Goal: Complete application form

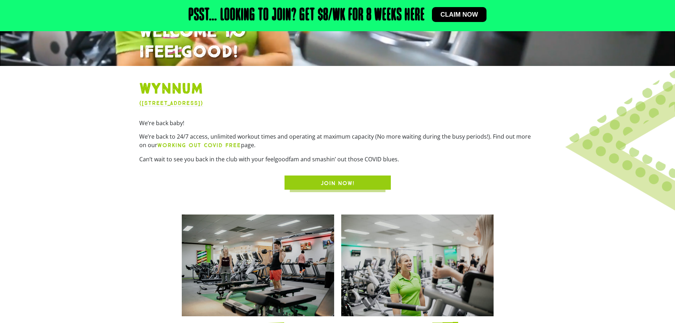
scroll to position [213, 0]
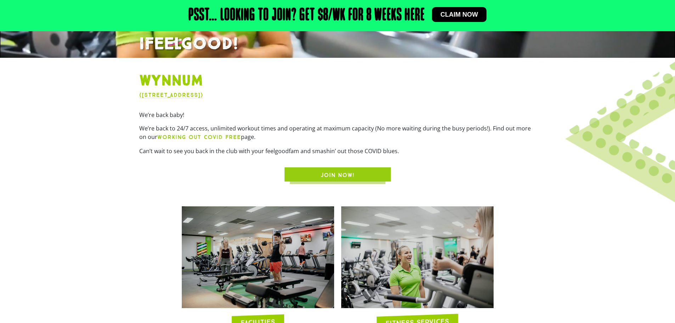
drag, startPoint x: 438, startPoint y: 131, endPoint x: 479, endPoint y: 131, distance: 41.1
click at [465, 130] on p "We’re back to 24/7 access, unlimited workout times and operating at maximum cap…" at bounding box center [337, 132] width 397 height 17
click at [496, 153] on p "Can’t wait to see you back in the club with your feelgoodfam and smashin’ out t…" at bounding box center [337, 151] width 397 height 9
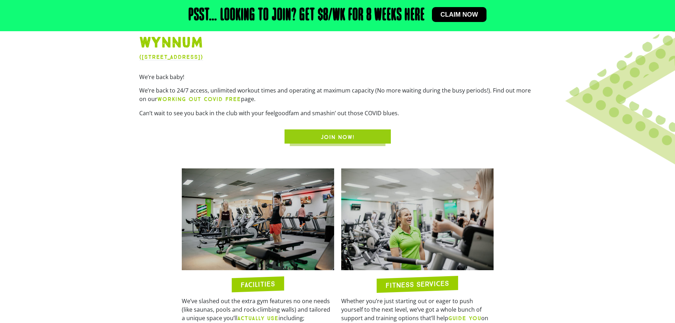
scroll to position [248, 0]
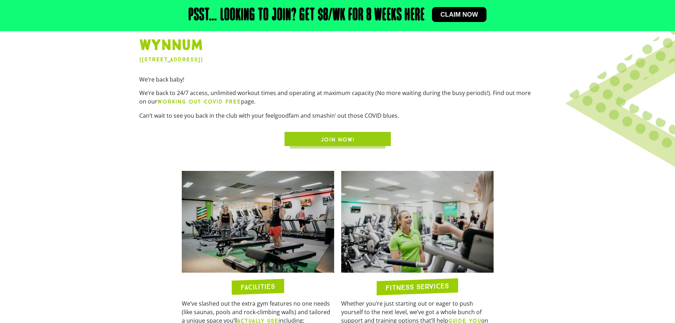
drag, startPoint x: 343, startPoint y: 136, endPoint x: 339, endPoint y: 139, distance: 4.8
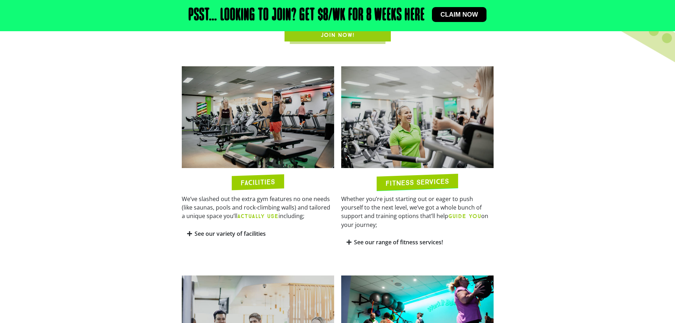
scroll to position [354, 0]
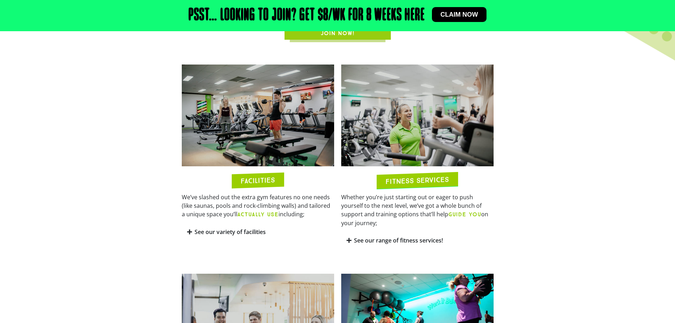
click at [195, 237] on div "See our variety of facilities" at bounding box center [258, 232] width 152 height 17
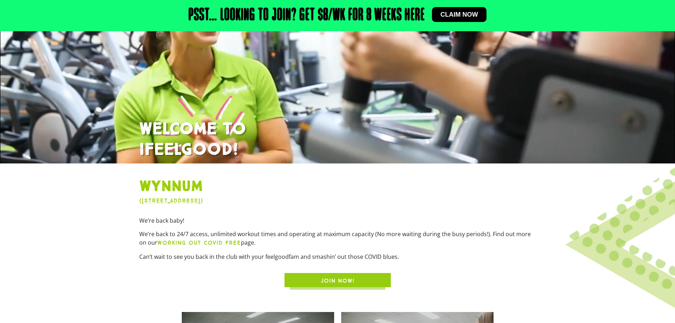
scroll to position [106, 0]
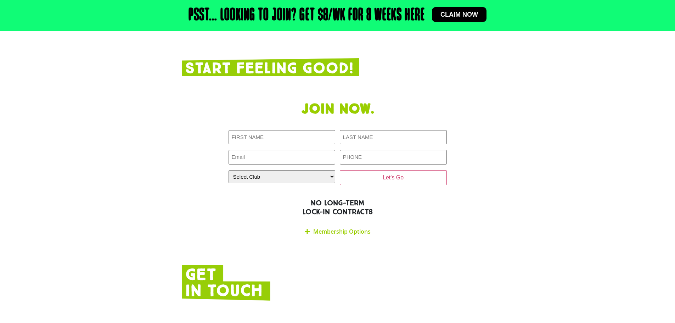
scroll to position [1172, 0]
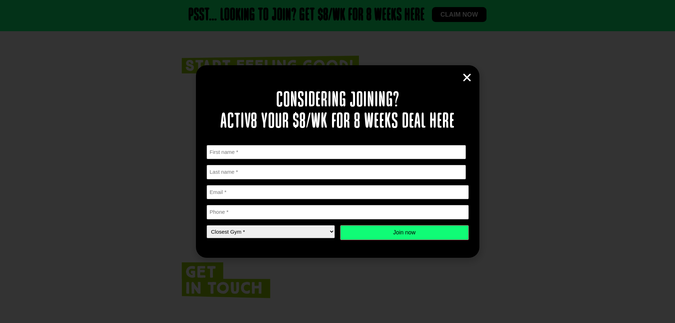
click at [471, 81] on icon "Close" at bounding box center [467, 77] width 11 height 11
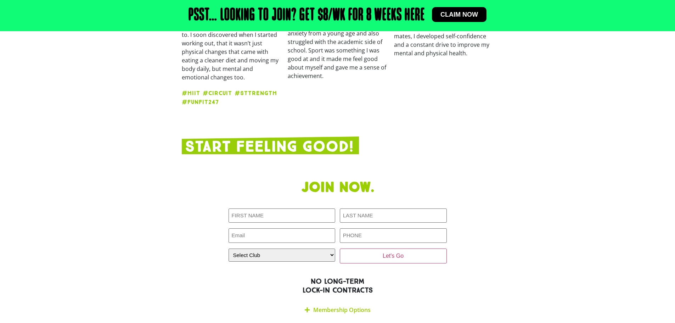
scroll to position [1137, 0]
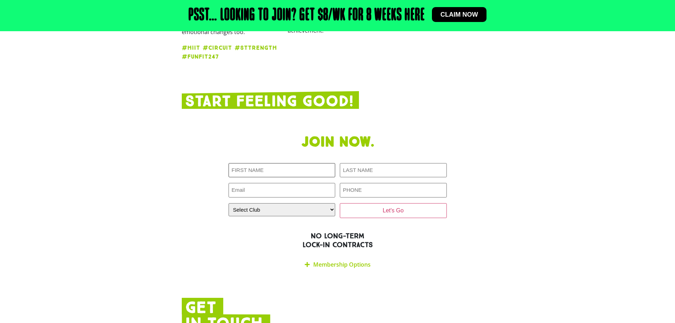
click at [274, 163] on input "First NAME (Required)" at bounding box center [282, 170] width 107 height 15
type input "[PERSON_NAME]"
click at [377, 163] on input "Dip" at bounding box center [393, 170] width 107 height 15
type input "Dipl,ock"
